Goal: Task Accomplishment & Management: Manage account settings

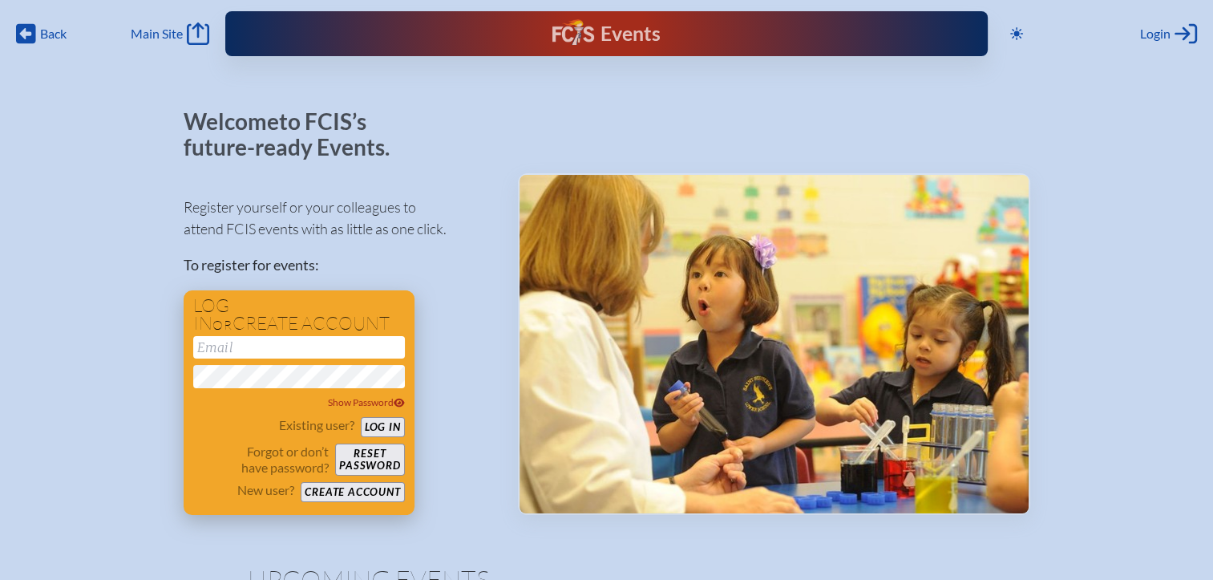
type input "[EMAIL_ADDRESS][DOMAIN_NAME]"
click at [382, 423] on button "Log in" at bounding box center [383, 427] width 44 height 20
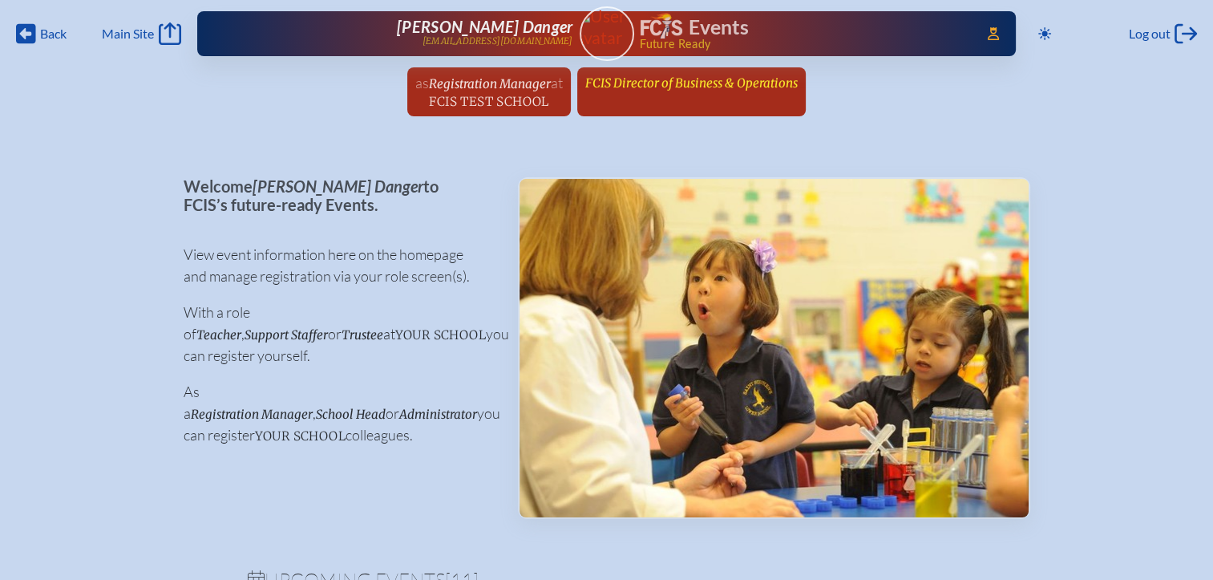
click at [650, 86] on span "FCIS Director of Business & Operations" at bounding box center [691, 82] width 212 height 15
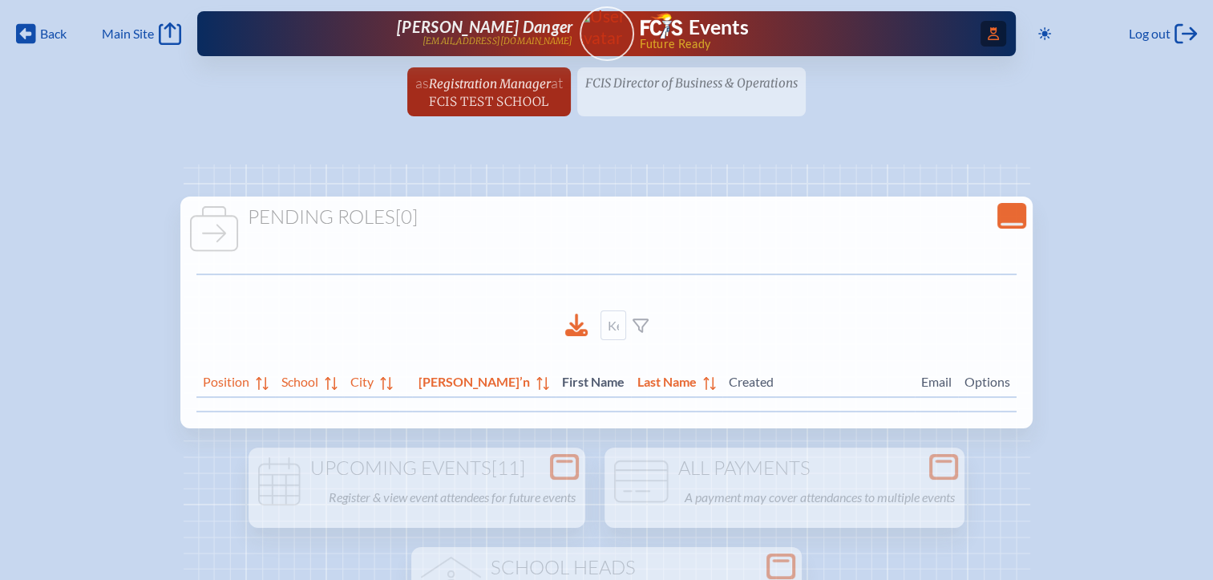
click at [988, 32] on icon at bounding box center [993, 33] width 11 height 13
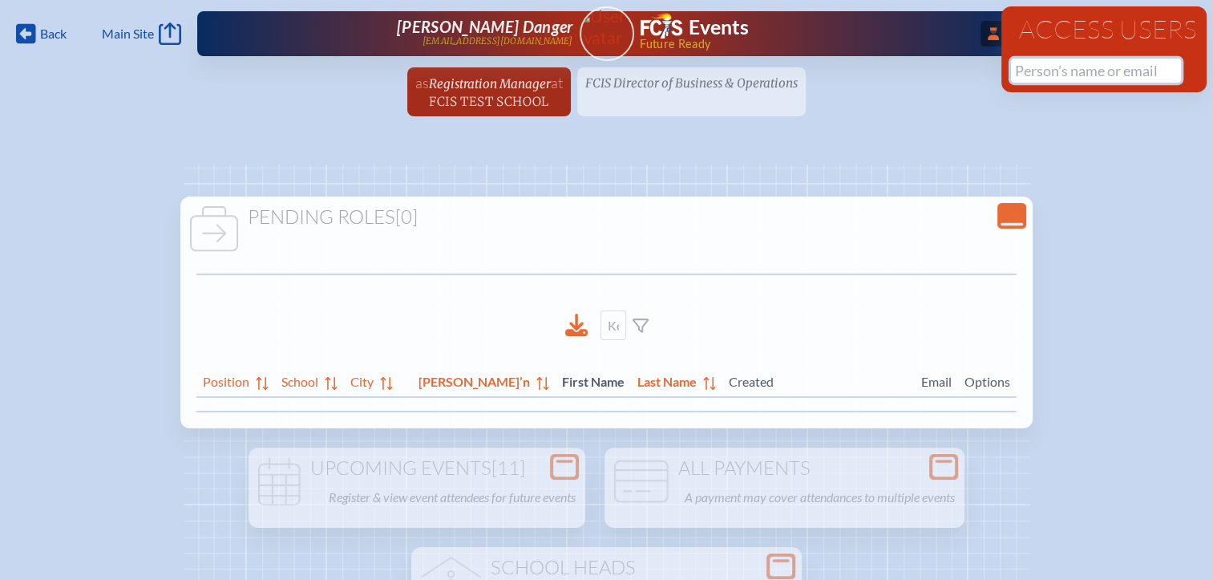
click at [1047, 68] on input "text" at bounding box center [1096, 71] width 170 height 24
type input "d"
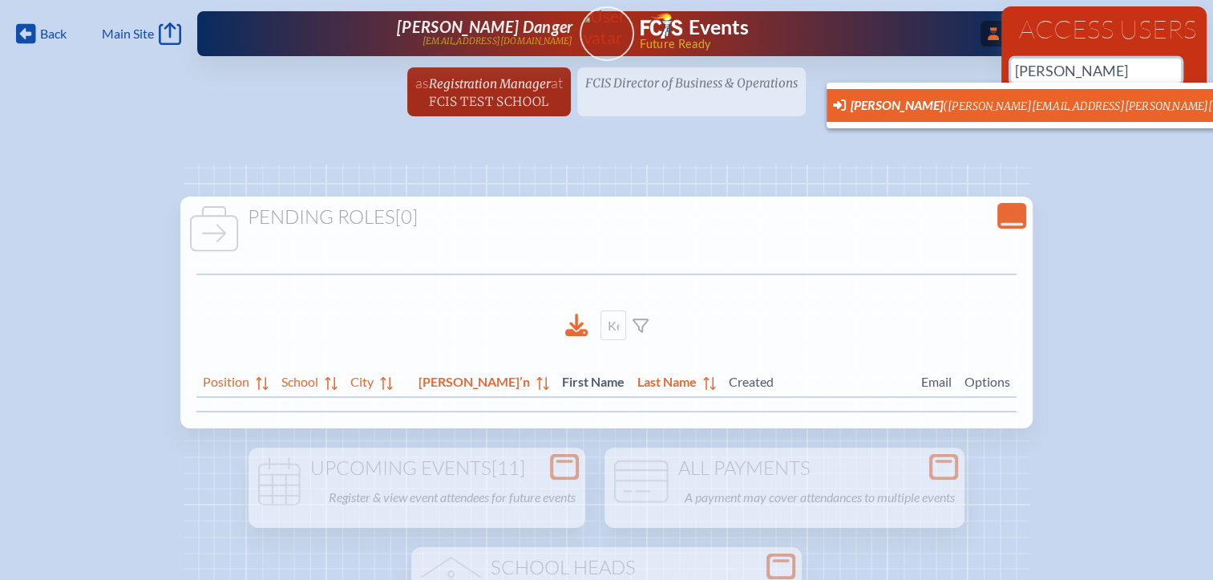
scroll to position [0, 12]
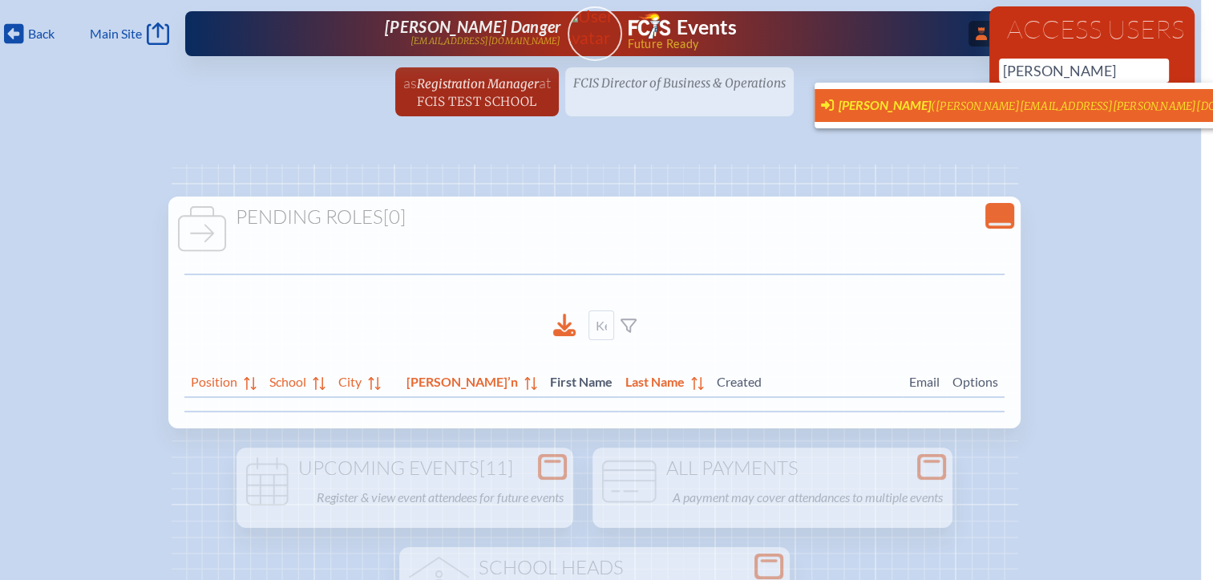
click at [930, 103] on span "[PERSON_NAME]" at bounding box center [885, 104] width 92 height 15
type input "[PERSON_NAME][EMAIL_ADDRESS][PERSON_NAME][DOMAIN_NAME]"
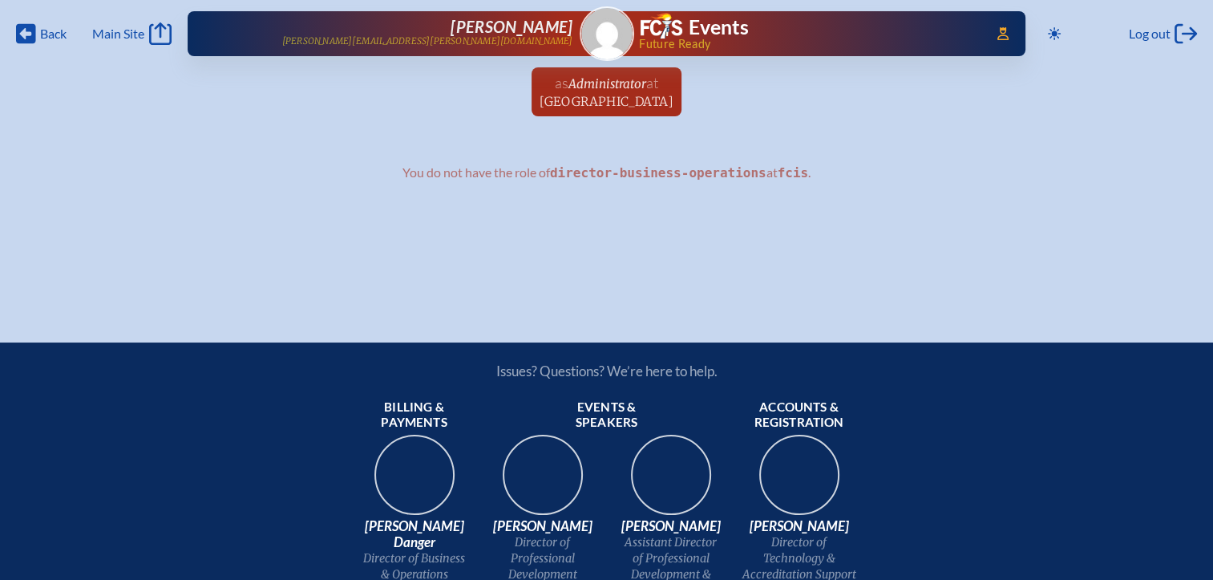
drag, startPoint x: 586, startPoint y: 78, endPoint x: 594, endPoint y: 85, distance: 10.8
click at [587, 79] on span "Administrator" at bounding box center [608, 83] width 78 height 15
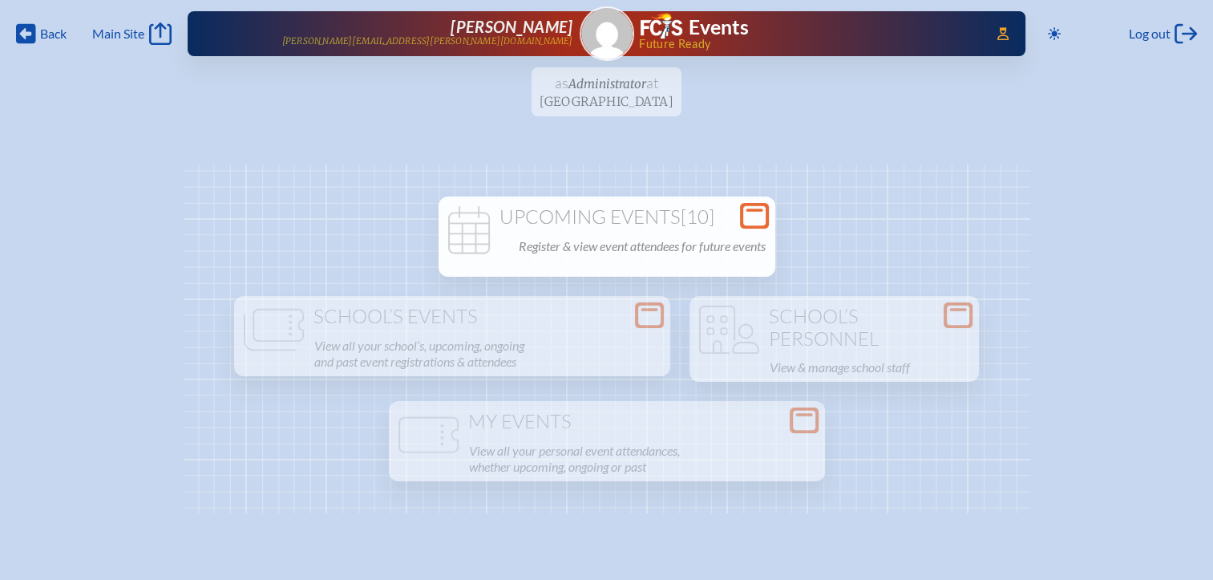
click at [667, 241] on p "Register & view event attendees for future events" at bounding box center [642, 246] width 247 height 22
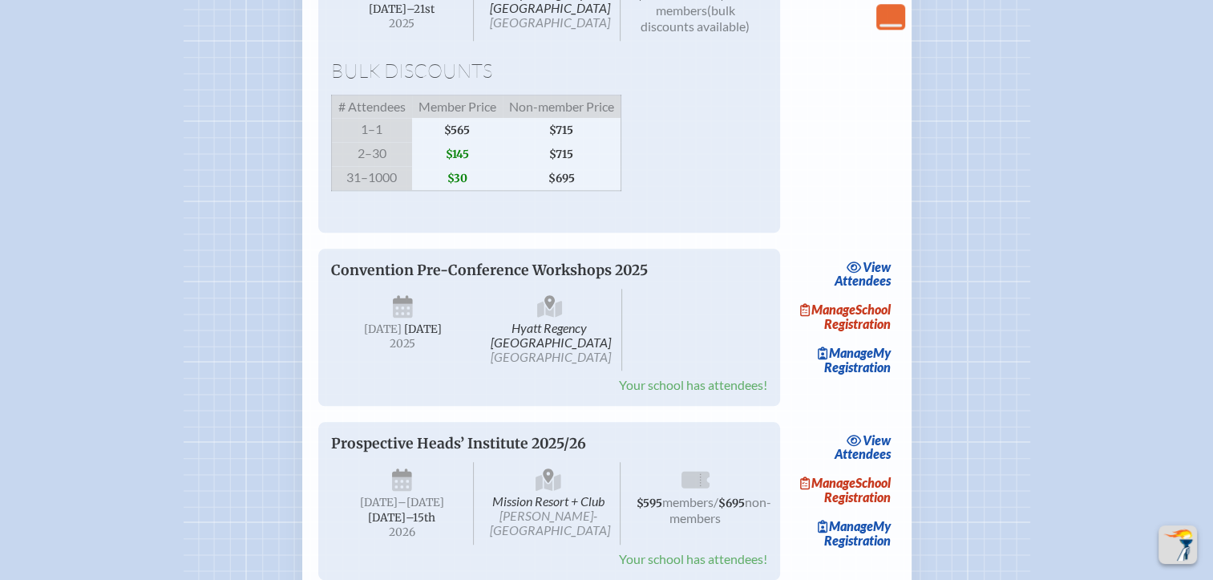
scroll to position [1764, 0]
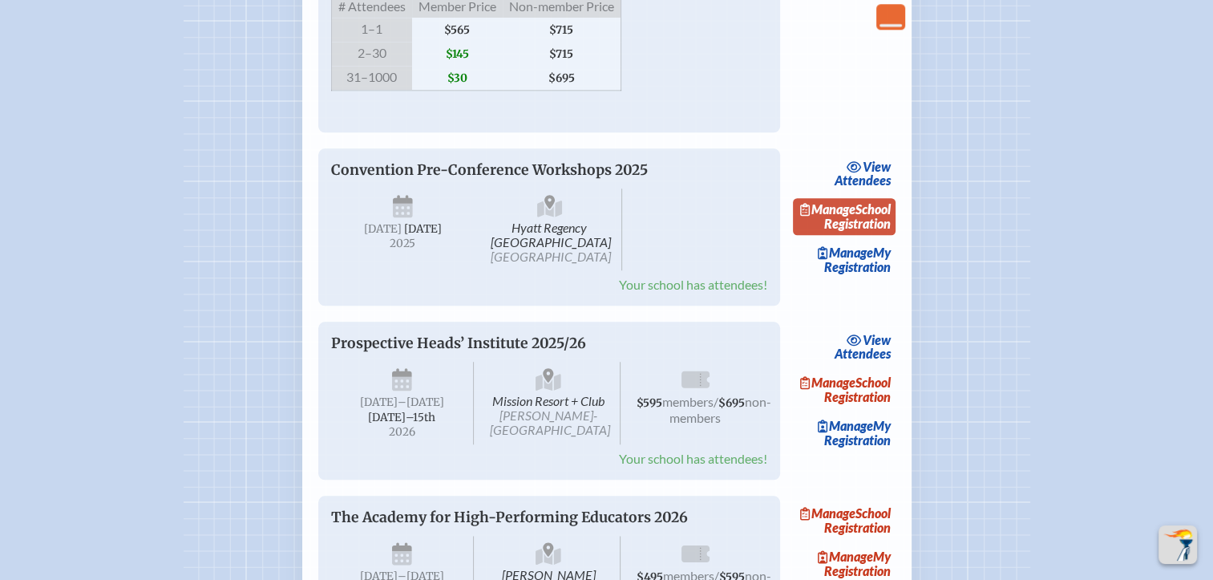
click at [876, 235] on link "Manage School Registration" at bounding box center [844, 216] width 103 height 37
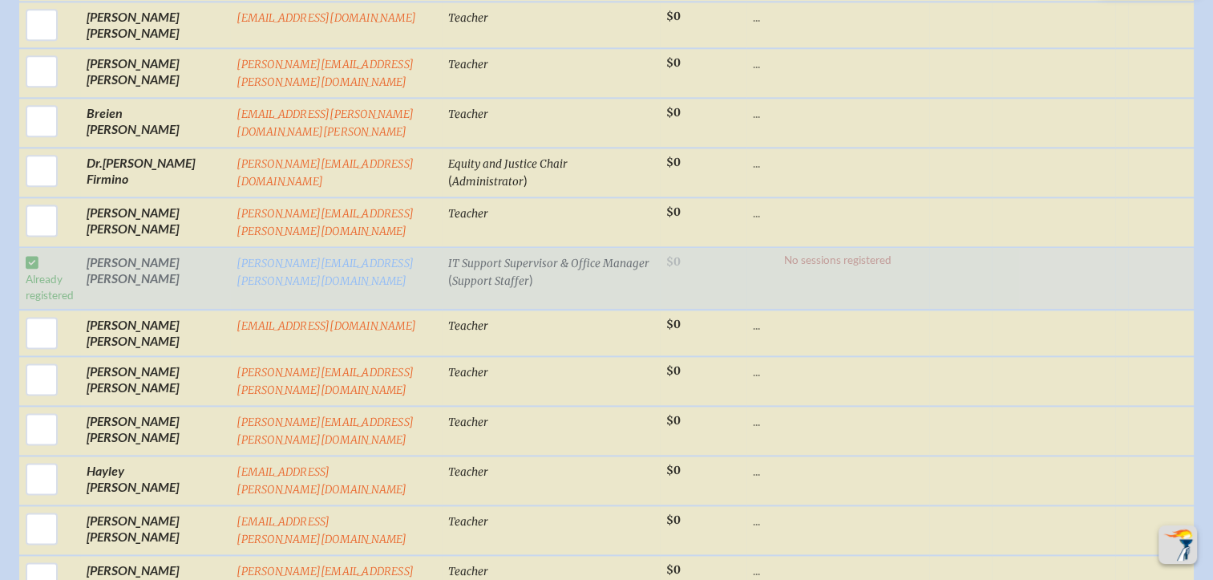
scroll to position [2085, 0]
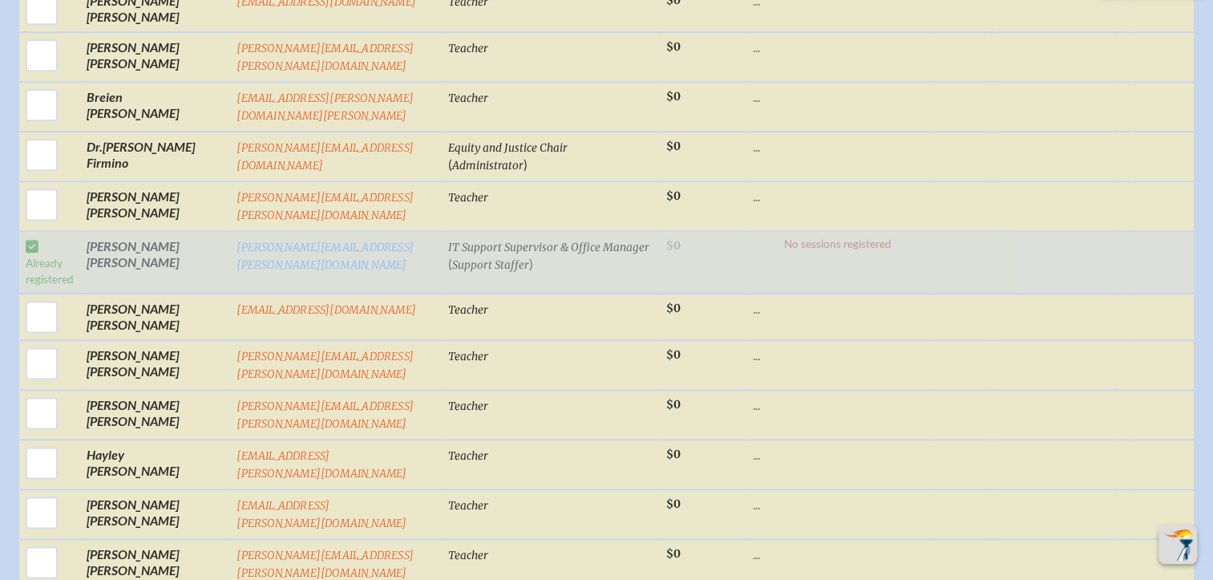
click at [117, 231] on td "James Franiuk" at bounding box center [155, 262] width 150 height 63
click at [37, 231] on td "Already registered" at bounding box center [49, 262] width 61 height 63
click at [838, 238] on p "No sessions registered" at bounding box center [838, 244] width 170 height 12
